Goal: Task Accomplishment & Management: Manage account settings

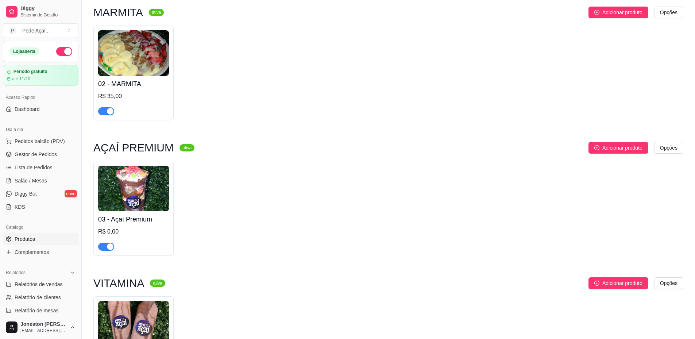
scroll to position [328, 0]
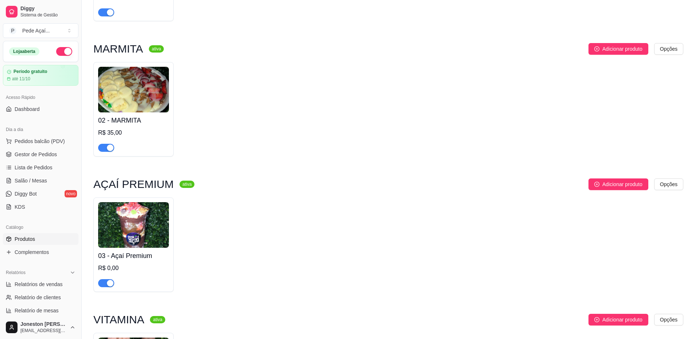
click at [151, 101] on img at bounding box center [133, 90] width 71 height 46
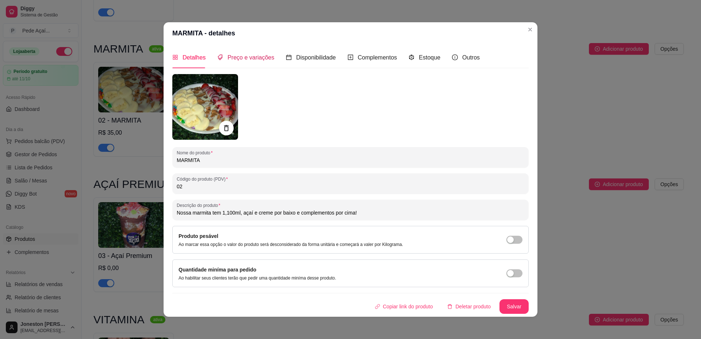
click at [256, 54] on span "Preço e variações" at bounding box center [250, 57] width 47 height 6
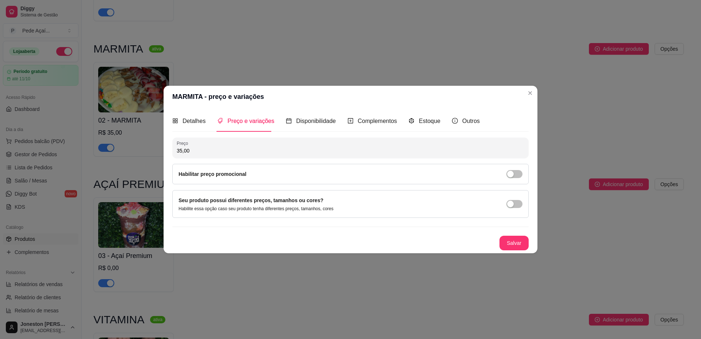
click at [180, 149] on input "35,00" at bounding box center [350, 150] width 347 height 7
type input "35,00"
click at [505, 242] on button "Salvar" at bounding box center [514, 243] width 28 height 14
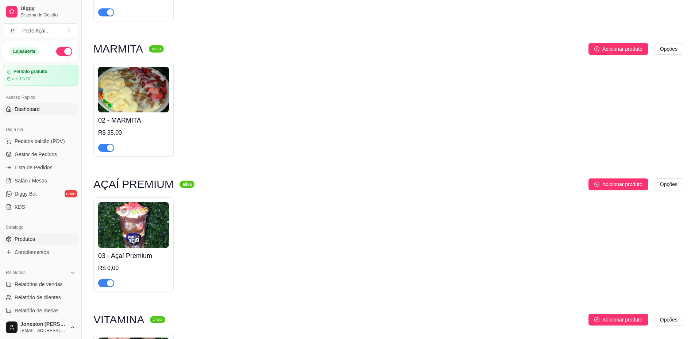
click at [27, 108] on span "Dashboard" at bounding box center [27, 108] width 25 height 7
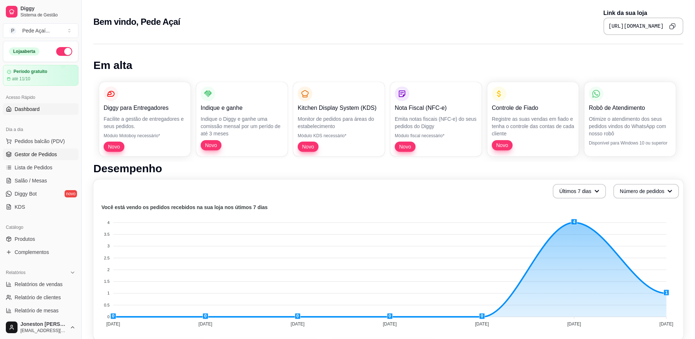
click at [59, 156] on link "Gestor de Pedidos" at bounding box center [41, 155] width 76 height 12
